Goal: Task Accomplishment & Management: Use online tool/utility

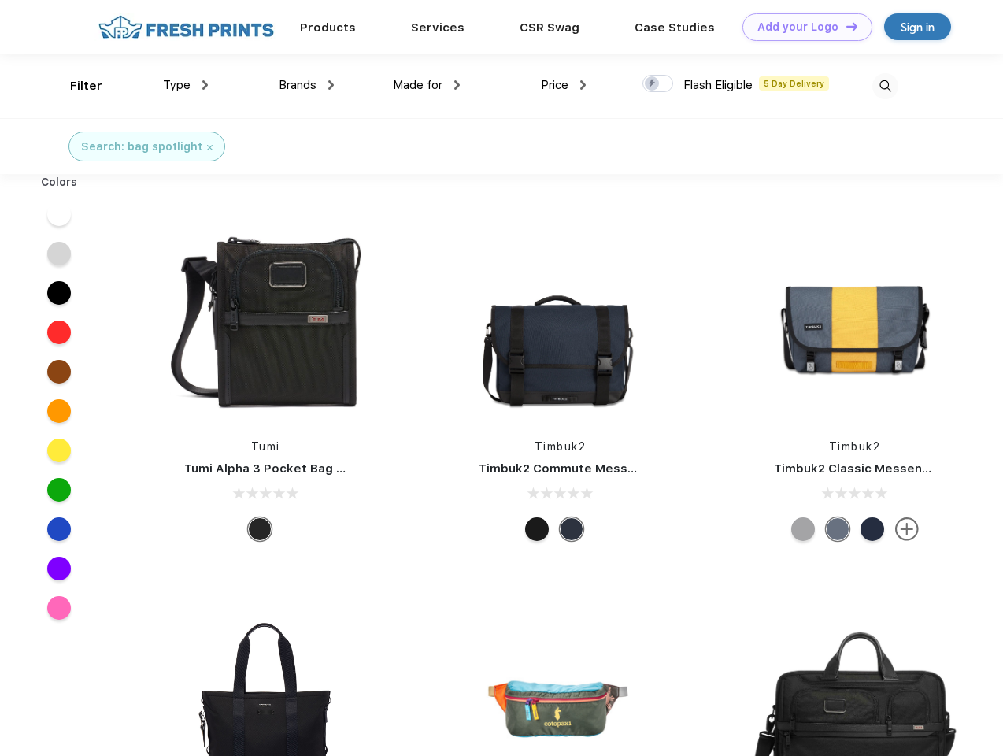
scroll to position [1, 0]
click at [801, 27] on link "Add your Logo Design Tool" at bounding box center [807, 27] width 130 height 28
click at [0, 0] on div "Design Tool" at bounding box center [0, 0] width 0 height 0
click at [844, 26] on link "Add your Logo Design Tool" at bounding box center [807, 27] width 130 height 28
click at [76, 86] on div "Filter" at bounding box center [86, 86] width 32 height 18
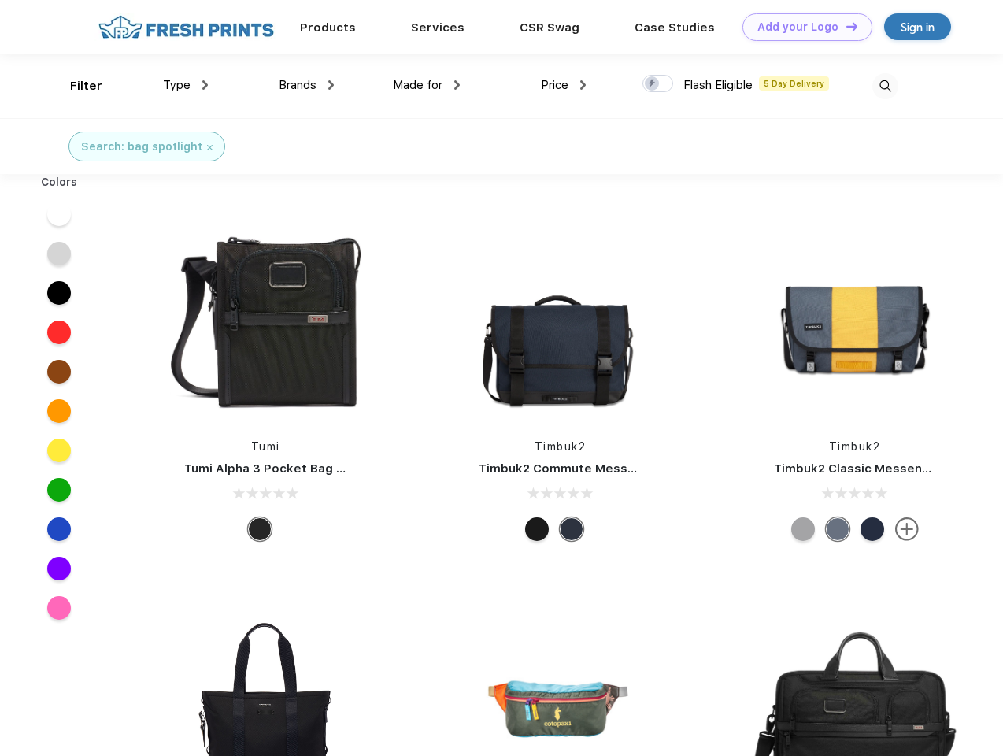
click at [186, 85] on span "Type" at bounding box center [177, 85] width 28 height 14
click at [306, 85] on span "Brands" at bounding box center [298, 85] width 38 height 14
click at [427, 85] on span "Made for" at bounding box center [418, 85] width 50 height 14
click at [563, 85] on span "Price" at bounding box center [555, 85] width 28 height 14
click at [658, 84] on div at bounding box center [657, 83] width 31 height 17
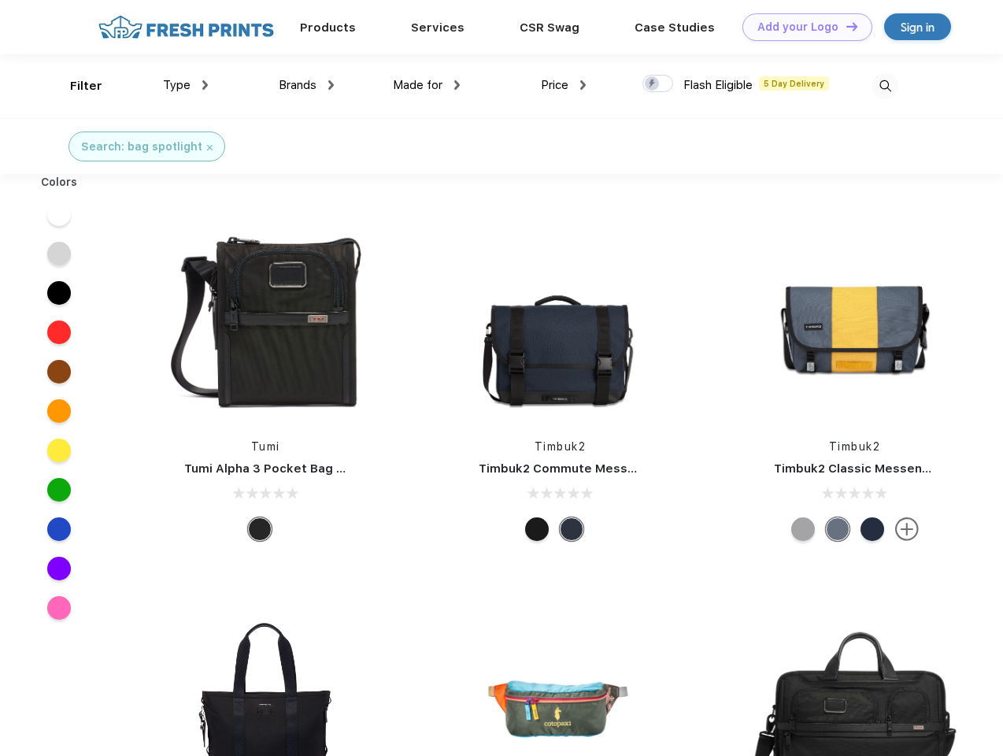
click at [652, 84] on input "checkbox" at bounding box center [647, 79] width 10 height 10
click at [885, 86] on img at bounding box center [885, 86] width 26 height 26
